Goal: Task Accomplishment & Management: Manage account settings

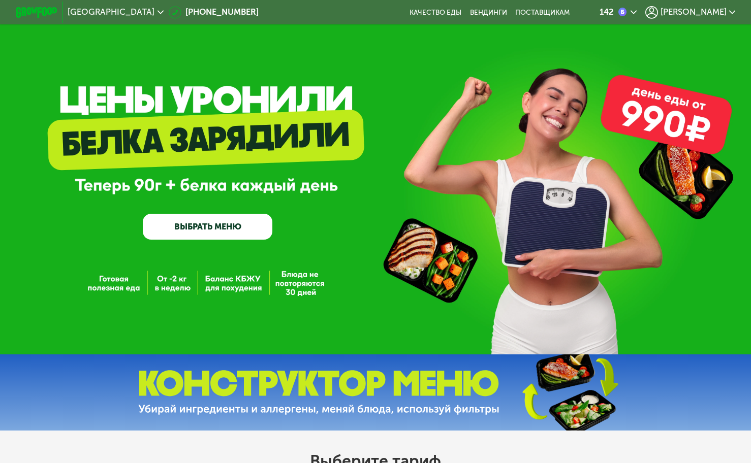
click at [717, 10] on span "[PERSON_NAME]" at bounding box center [693, 12] width 66 height 8
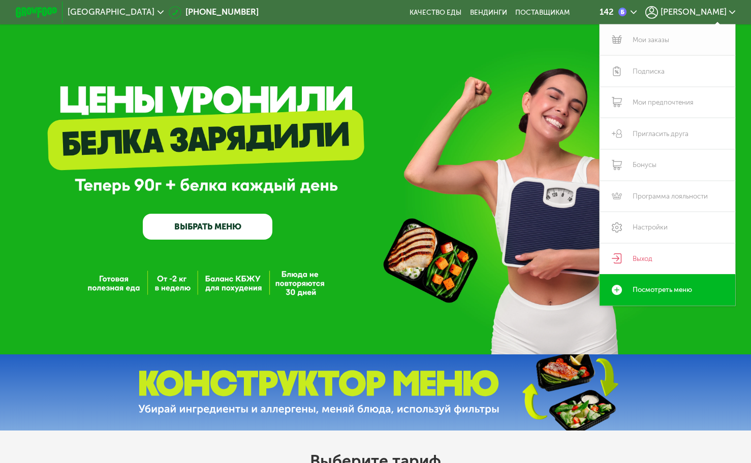
click at [652, 33] on link "Мои заказы" at bounding box center [667, 39] width 136 height 31
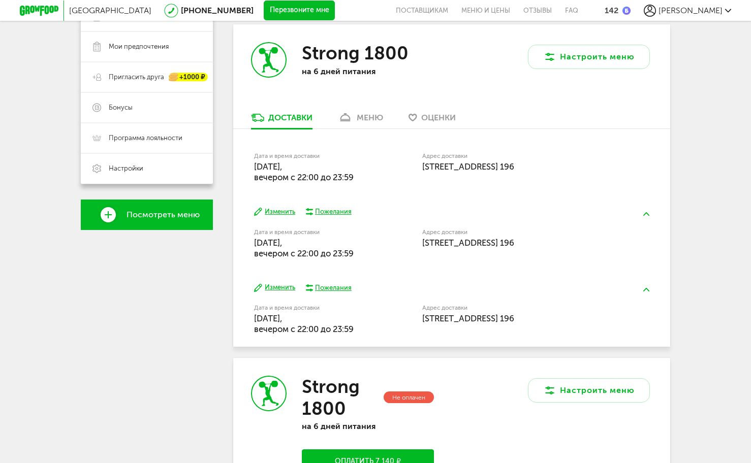
scroll to position [203, 0]
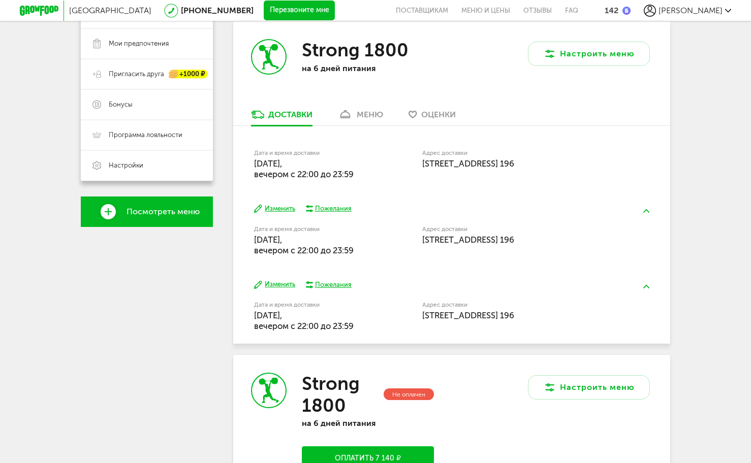
click at [277, 210] on button "Изменить" at bounding box center [274, 209] width 41 height 10
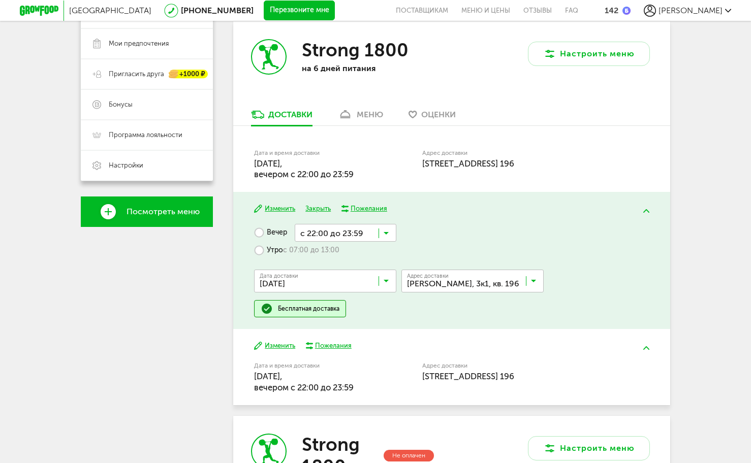
click at [387, 280] on icon at bounding box center [385, 283] width 5 height 10
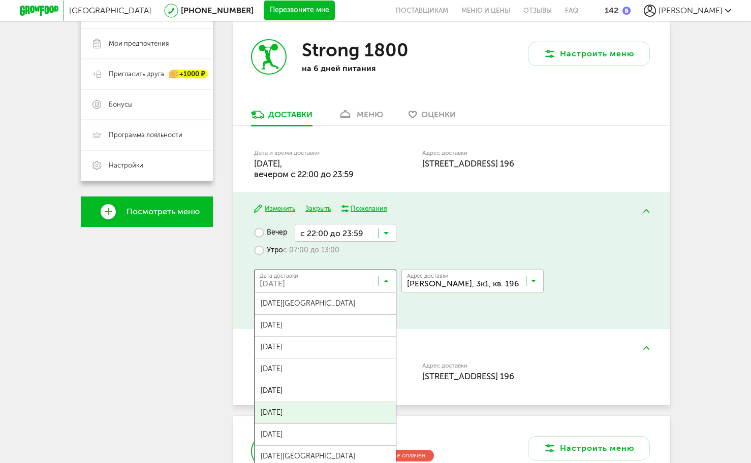
click at [350, 408] on span "[DATE]" at bounding box center [324, 412] width 141 height 21
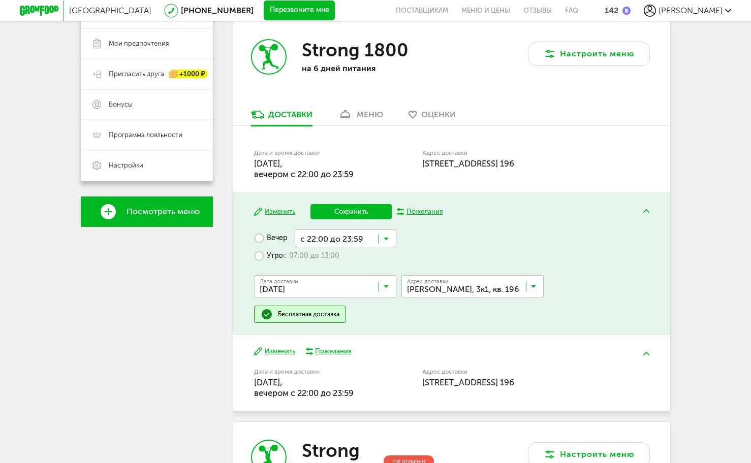
click at [364, 206] on button "Сохранить" at bounding box center [350, 211] width 81 height 15
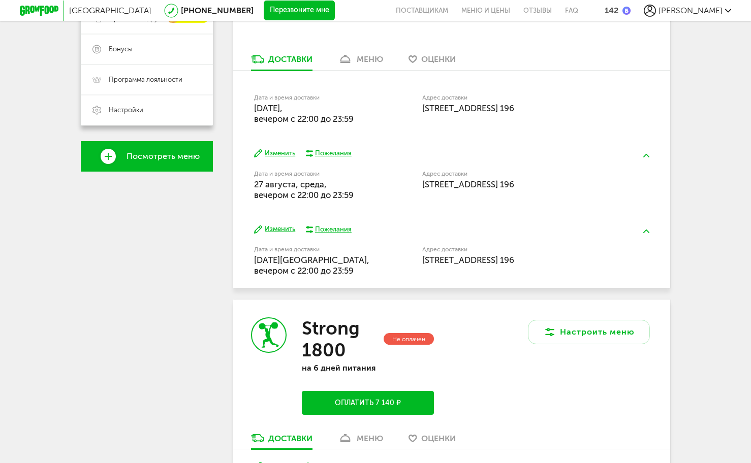
scroll to position [321, 0]
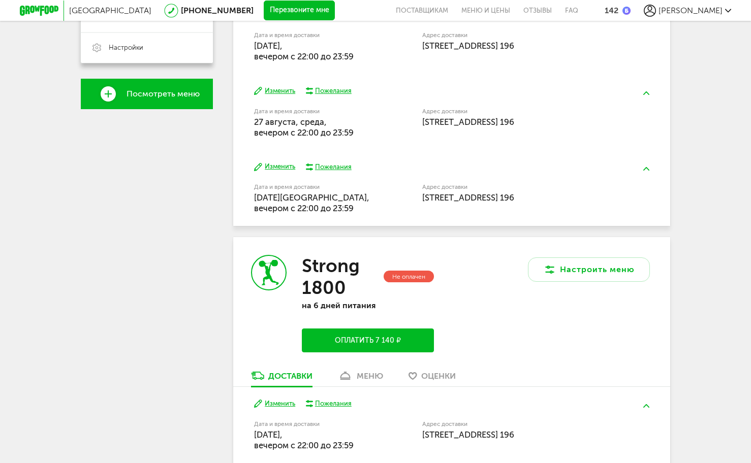
click at [287, 167] on button "Изменить" at bounding box center [274, 167] width 41 height 10
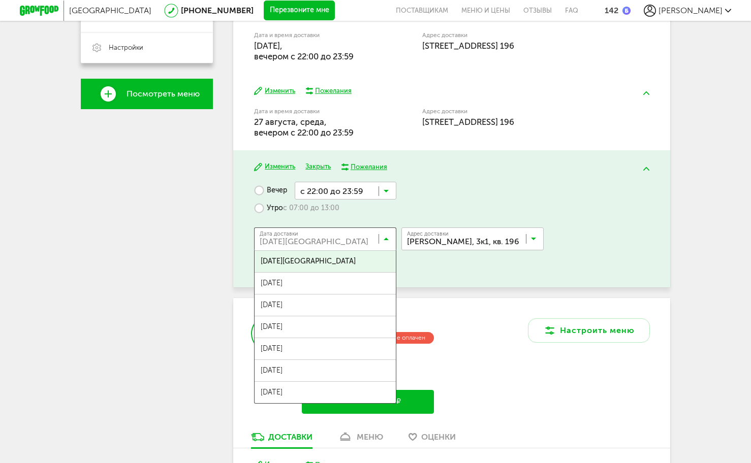
click at [387, 242] on icon at bounding box center [385, 241] width 5 height 10
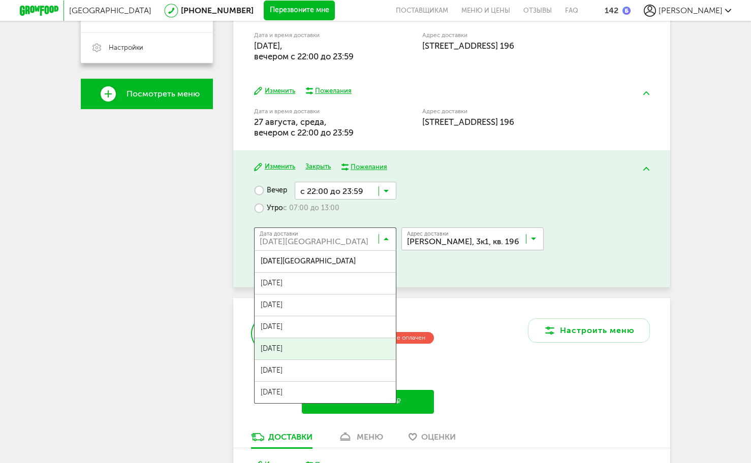
click at [308, 350] on span "[DATE]" at bounding box center [324, 348] width 141 height 21
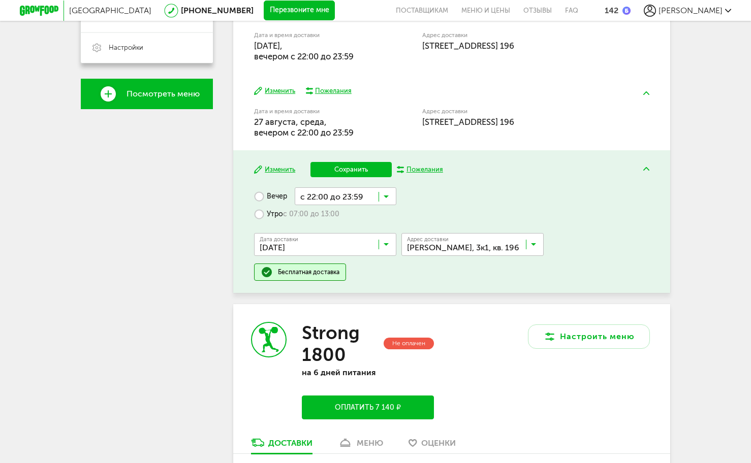
click at [338, 169] on button "Сохранить" at bounding box center [350, 169] width 81 height 15
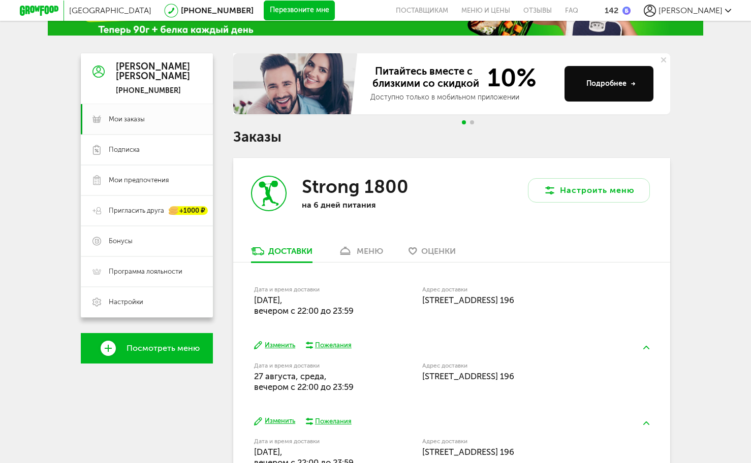
scroll to position [0, 0]
